Goal: Task Accomplishment & Management: Use online tool/utility

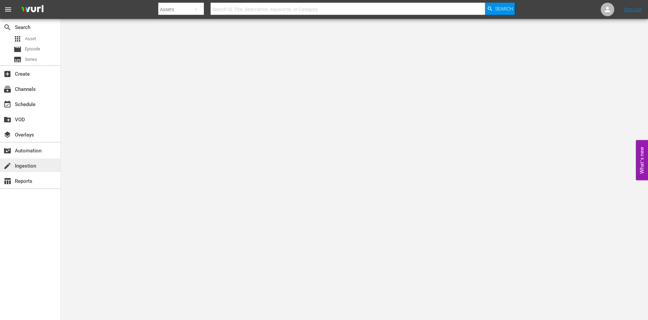
click at [42, 165] on div "create Ingestion" at bounding box center [30, 165] width 60 height 14
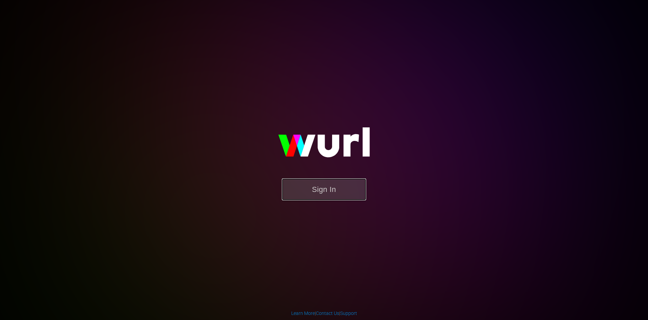
click at [324, 189] on button "Sign In" at bounding box center [324, 189] width 84 height 22
